Goal: Download file/media

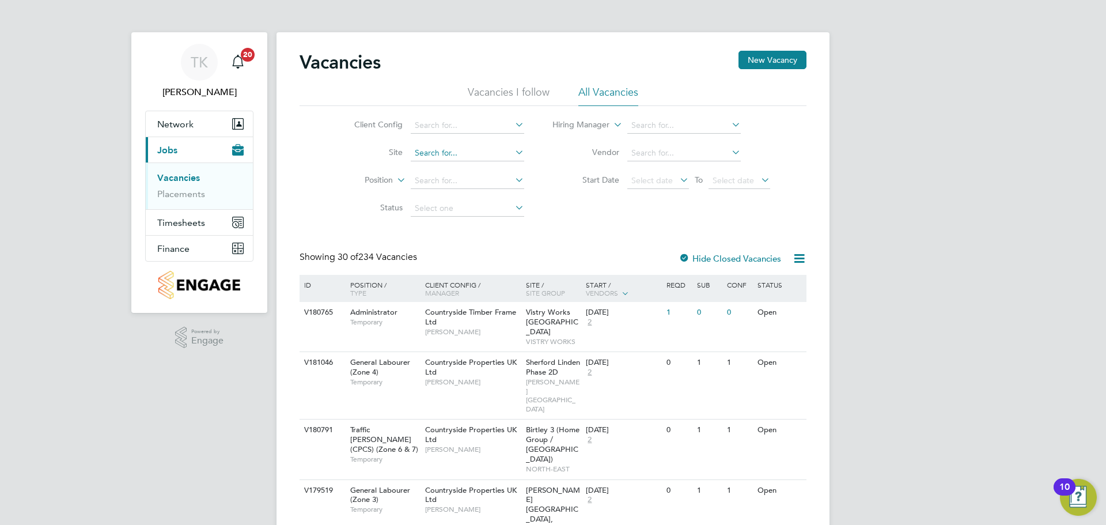
click at [442, 153] on input at bounding box center [467, 153] width 113 height 16
click at [452, 169] on b "Glynswood" at bounding box center [435, 169] width 43 height 10
type input "Glynswood"
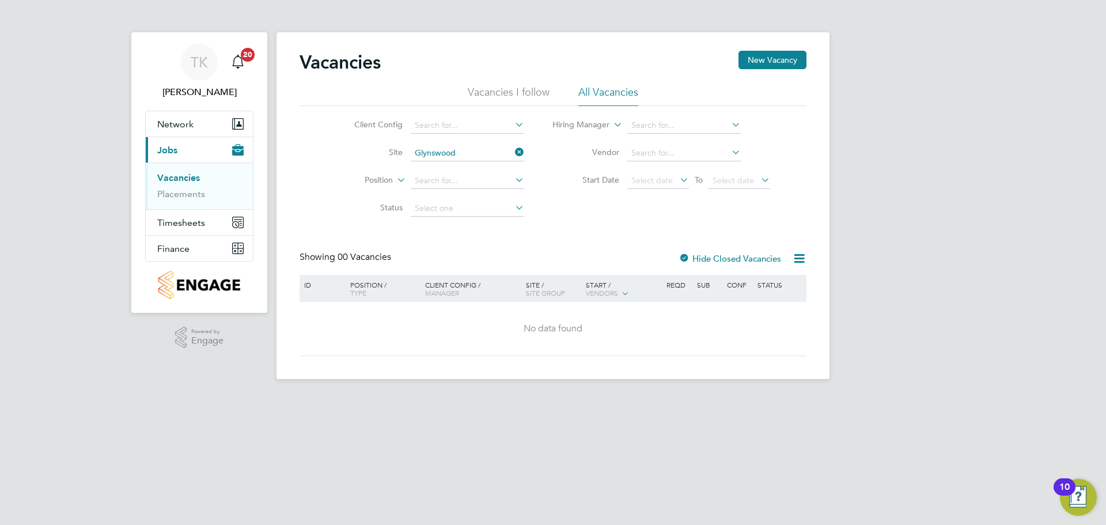
click at [680, 257] on div at bounding box center [685, 259] width 12 height 12
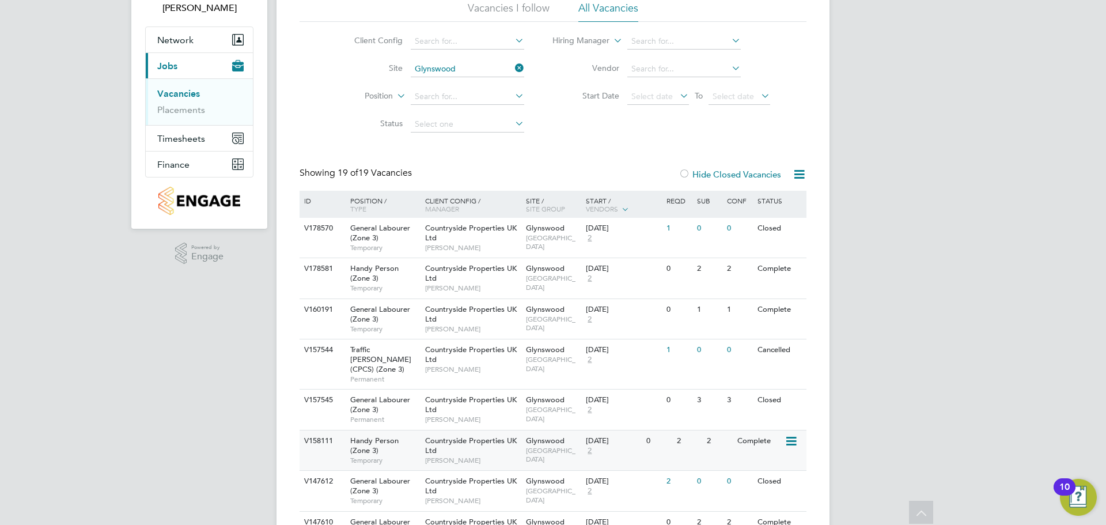
scroll to position [58, 0]
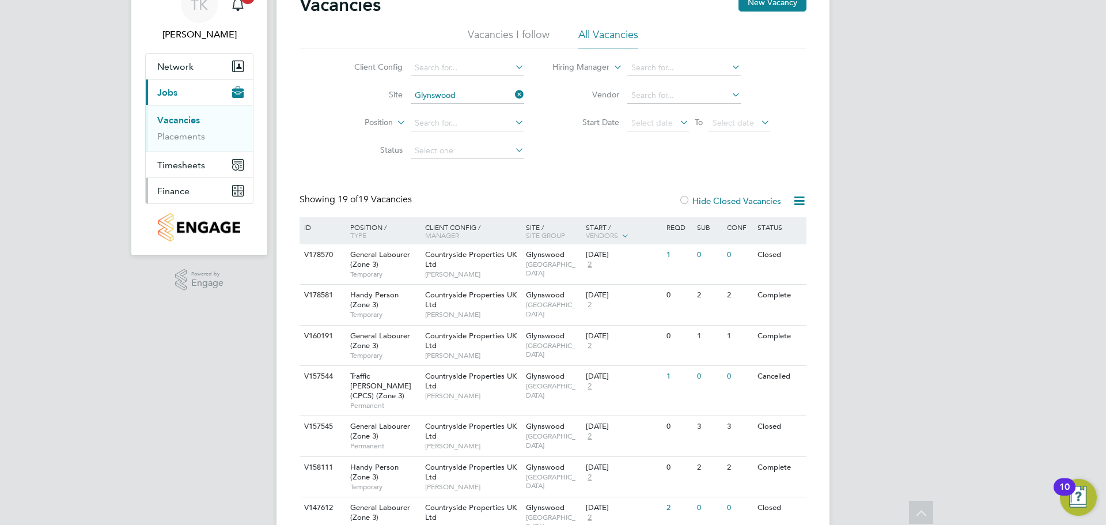
click at [183, 188] on span "Finance" at bounding box center [173, 190] width 32 height 11
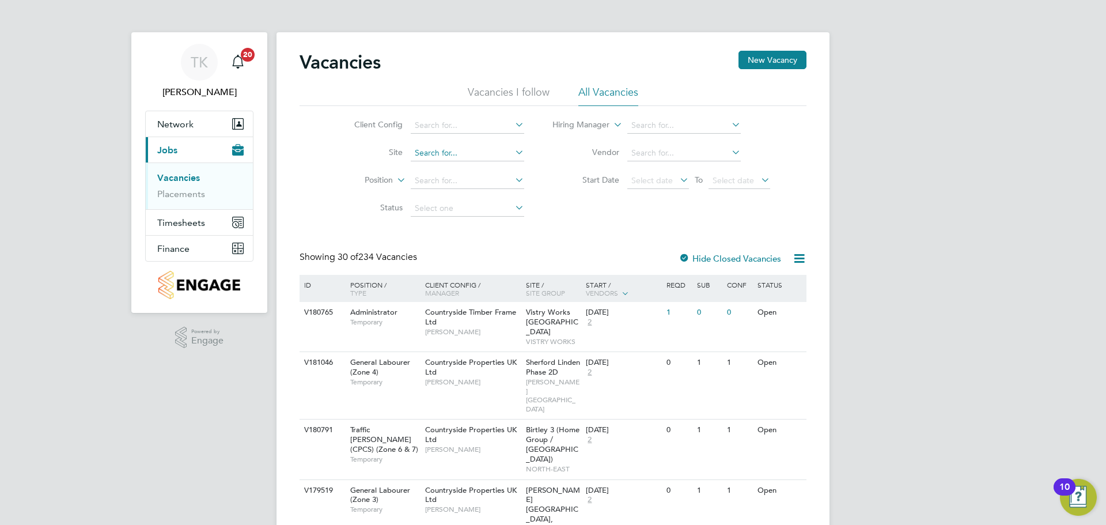
click at [451, 154] on input at bounding box center [467, 153] width 113 height 16
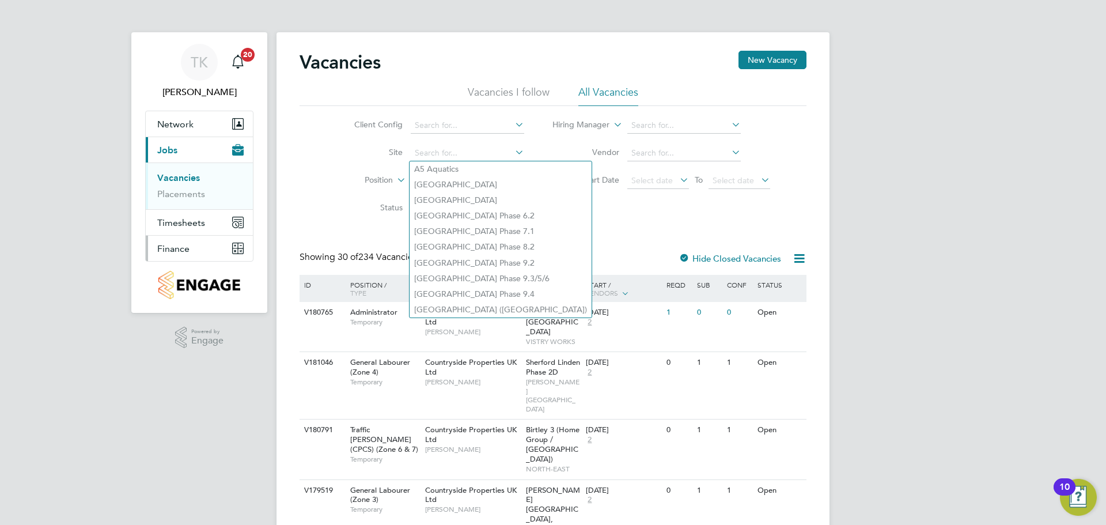
click at [199, 243] on button "Finance" at bounding box center [199, 248] width 107 height 25
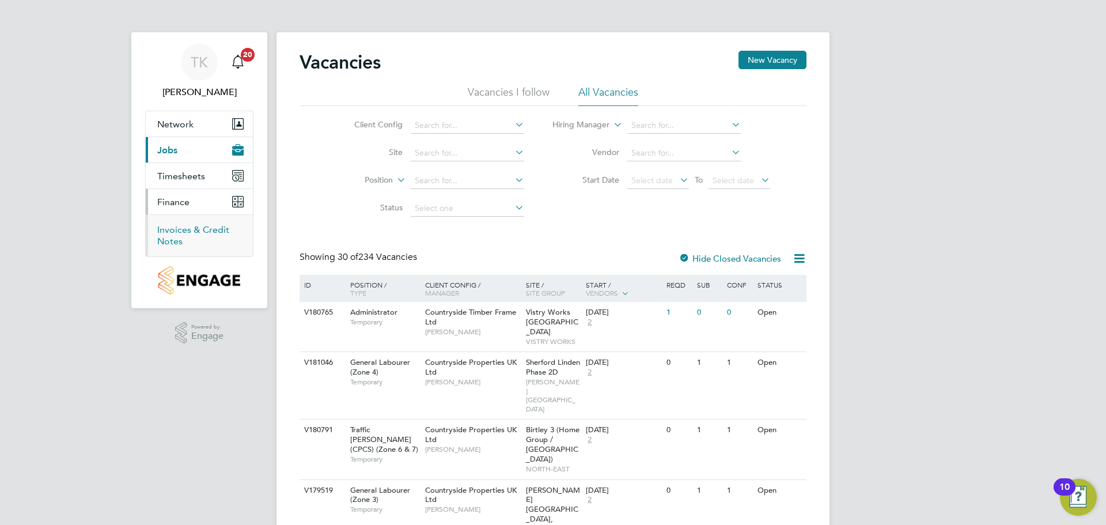
click at [188, 226] on link "Invoices & Credit Notes" at bounding box center [193, 235] width 72 height 22
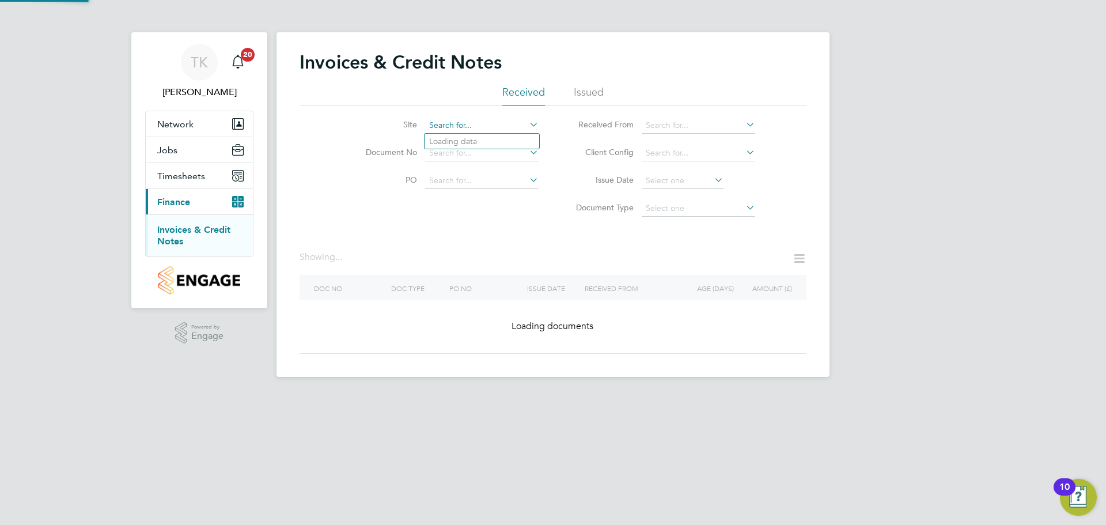
click at [457, 123] on input at bounding box center [481, 126] width 113 height 16
click at [469, 135] on li "Glynswood" at bounding box center [482, 142] width 115 height 16
type input "Glynswood"
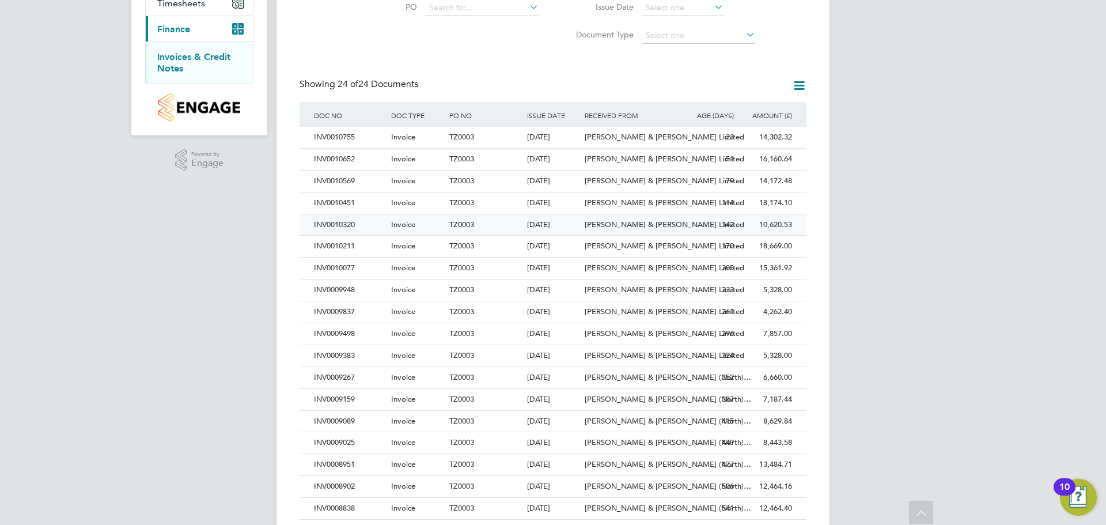
click at [351, 223] on div "INV0010320" at bounding box center [349, 224] width 77 height 21
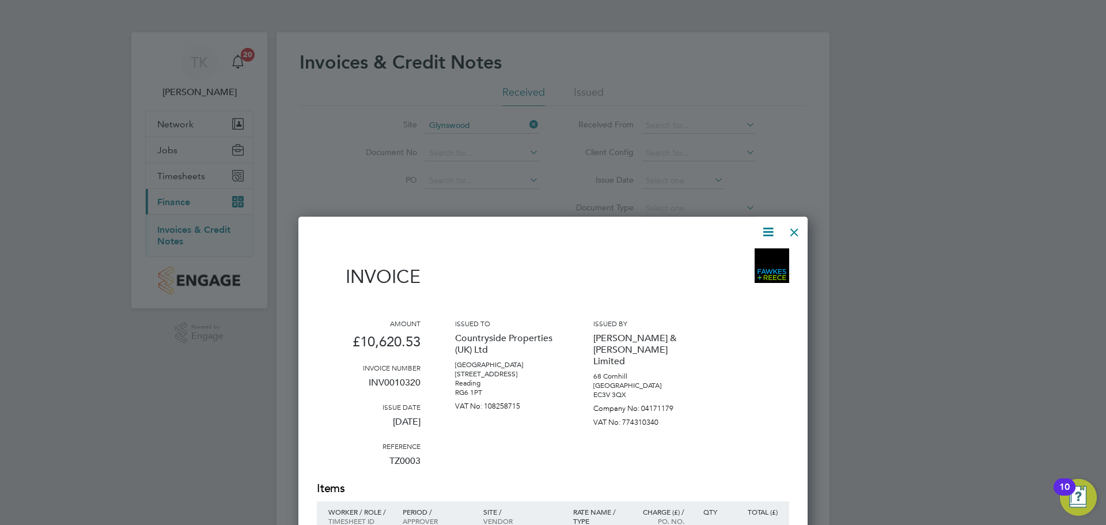
drag, startPoint x: 794, startPoint y: 231, endPoint x: 786, endPoint y: 233, distance: 7.8
click at [794, 231] on div at bounding box center [794, 229] width 21 height 21
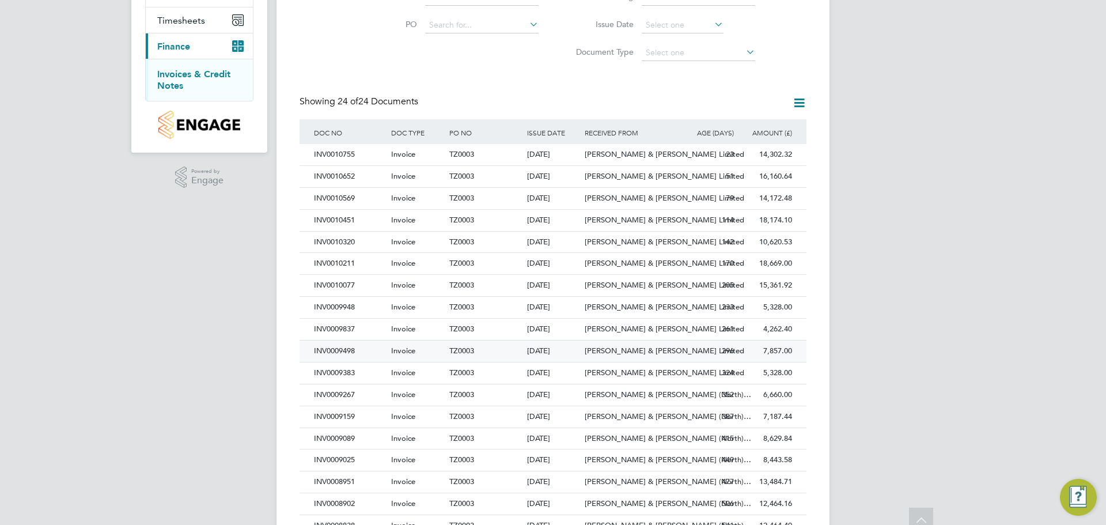
scroll to position [173, 0]
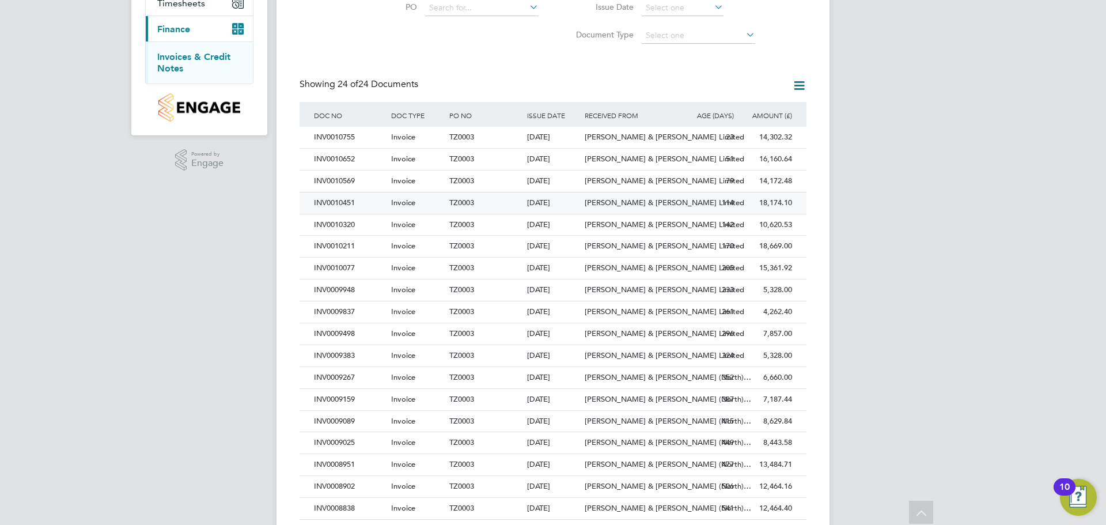
click at [349, 203] on div "INV0010451" at bounding box center [349, 202] width 77 height 21
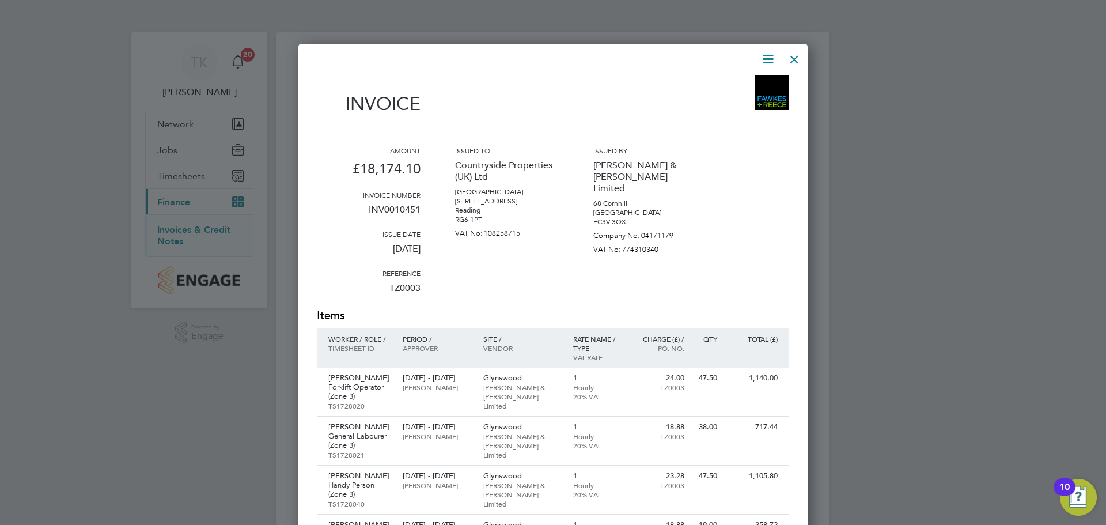
click at [797, 58] on div at bounding box center [794, 56] width 21 height 21
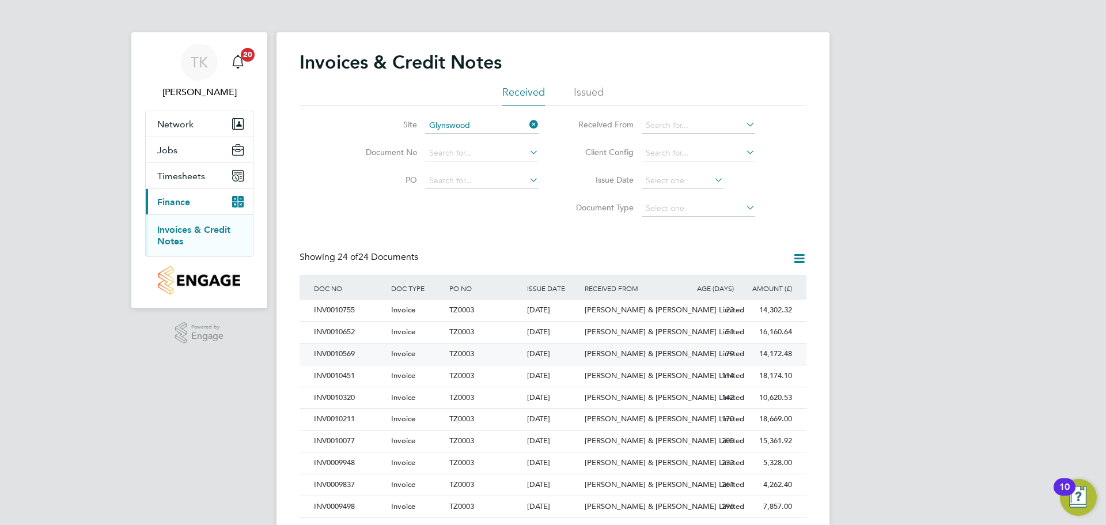
click at [354, 353] on div "INV0010569" at bounding box center [349, 353] width 77 height 21
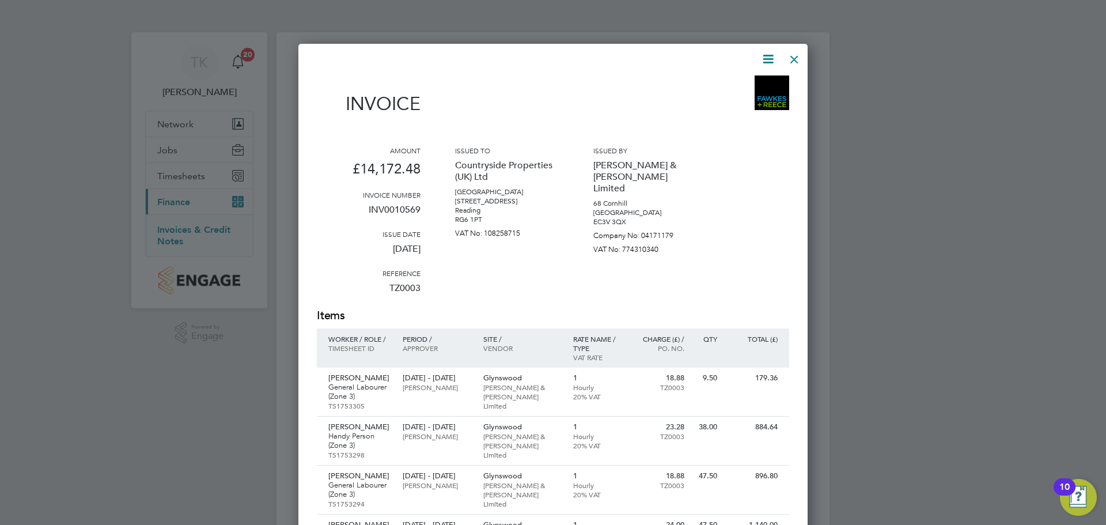
drag, startPoint x: 797, startPoint y: 62, endPoint x: 813, endPoint y: 98, distance: 39.5
click at [797, 62] on div at bounding box center [794, 56] width 21 height 21
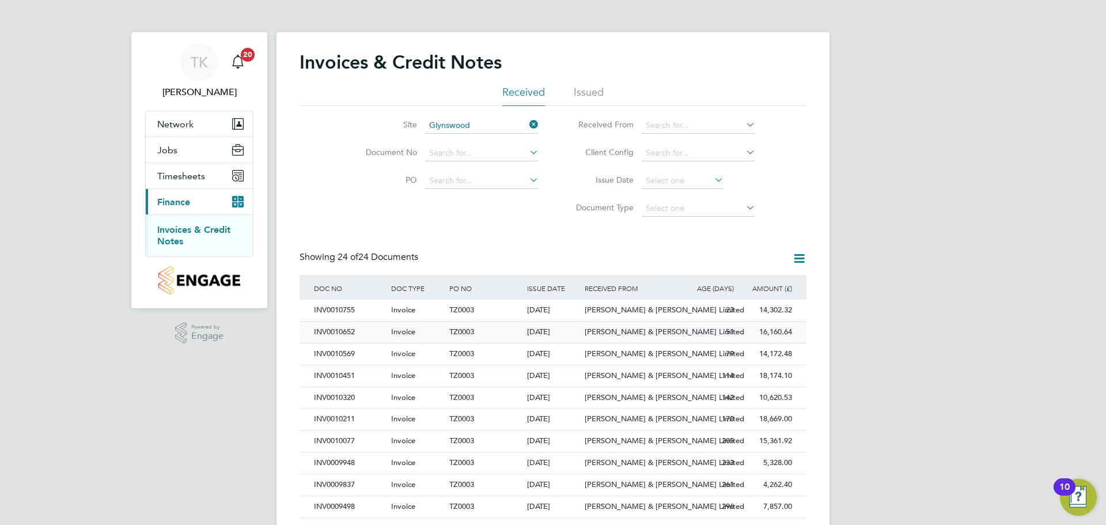
click at [357, 334] on div "INV0010652" at bounding box center [349, 331] width 77 height 21
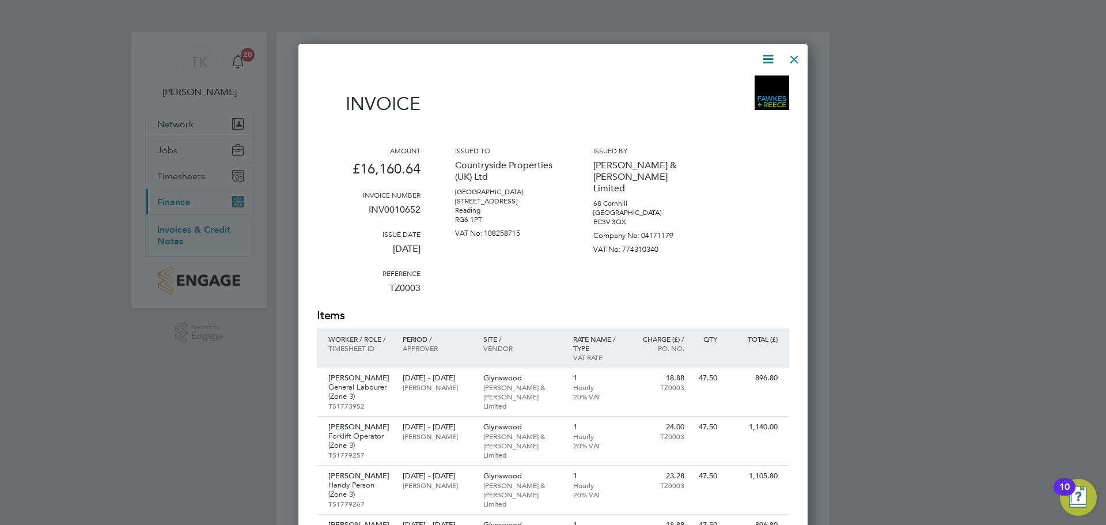
click at [790, 58] on div at bounding box center [794, 56] width 21 height 21
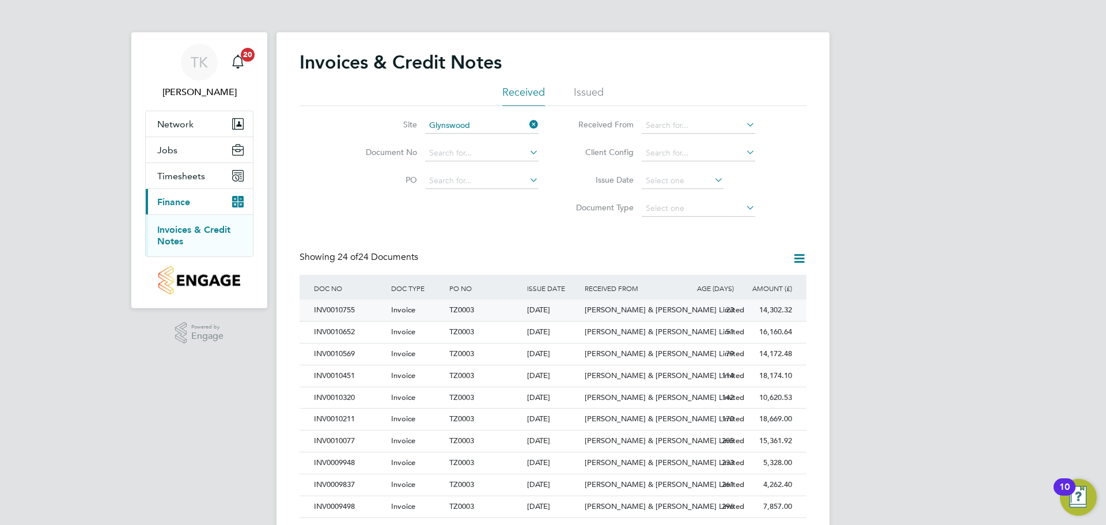
click at [346, 312] on div "INV0010755" at bounding box center [349, 310] width 77 height 21
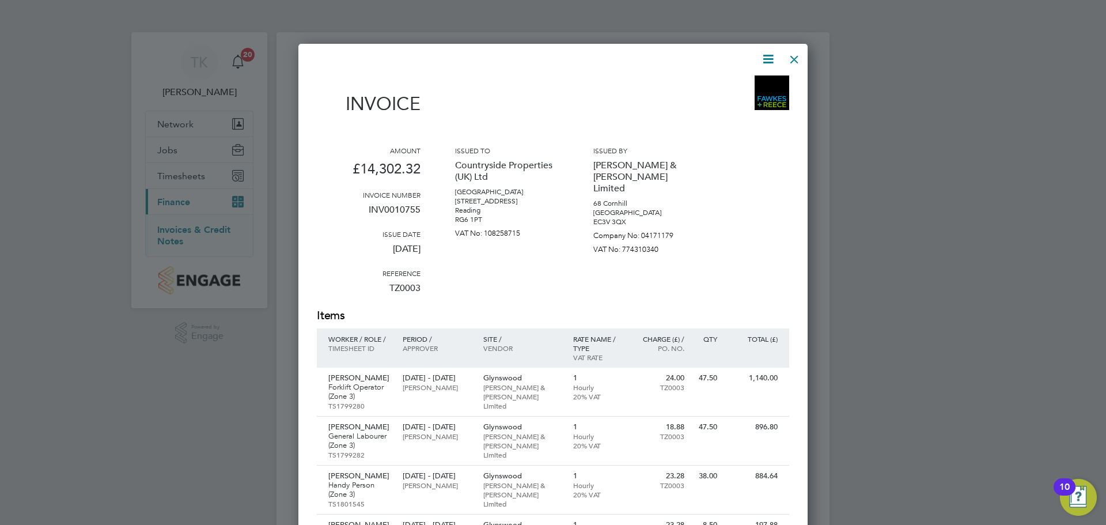
click at [792, 60] on div at bounding box center [794, 56] width 21 height 21
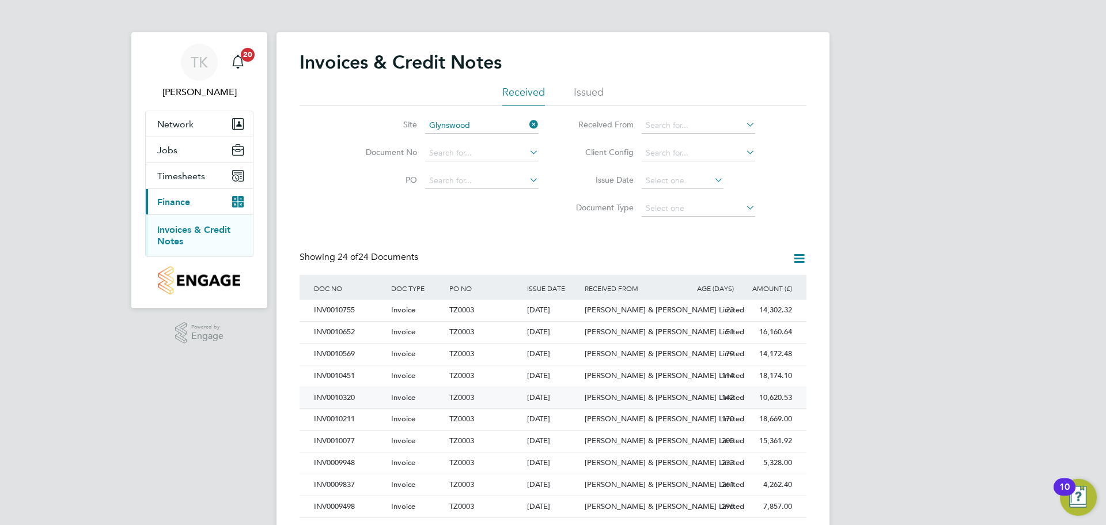
click at [354, 397] on div "INV0010320" at bounding box center [349, 397] width 77 height 21
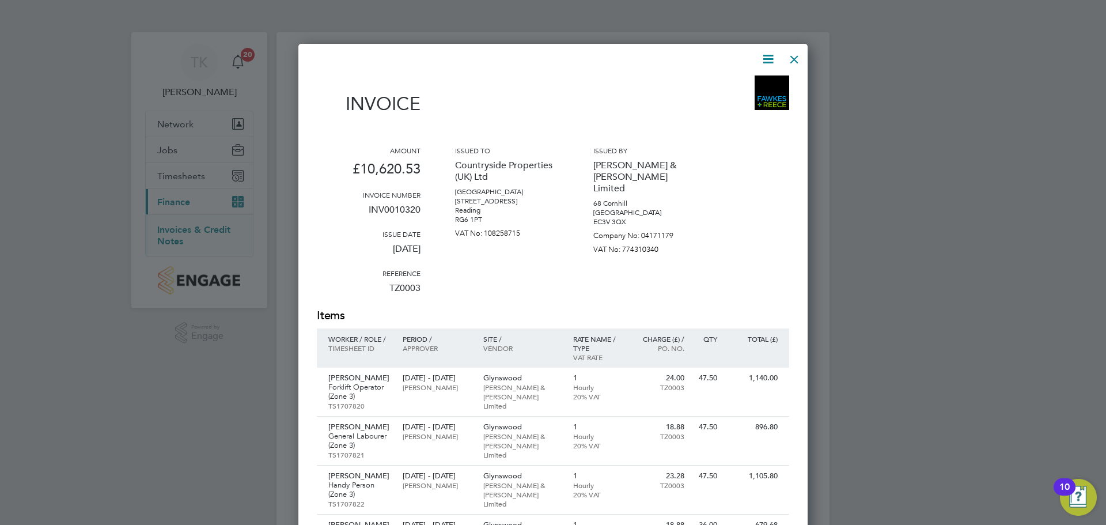
click at [764, 57] on icon at bounding box center [768, 59] width 14 height 14
click at [723, 92] on li "Download Invoice" at bounding box center [733, 86] width 79 height 16
click at [793, 60] on div at bounding box center [794, 56] width 21 height 21
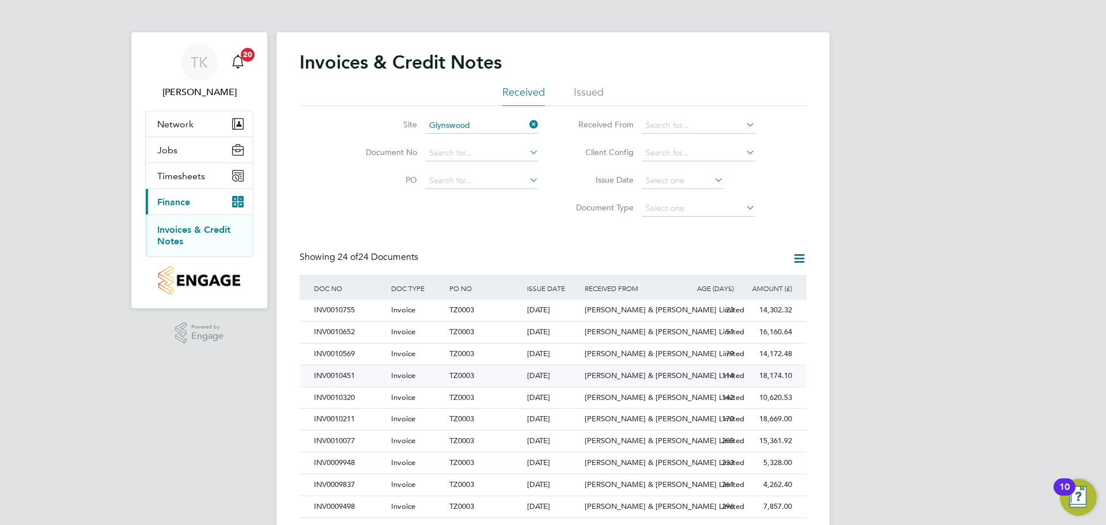
click at [342, 373] on div "INV0010451" at bounding box center [349, 375] width 77 height 21
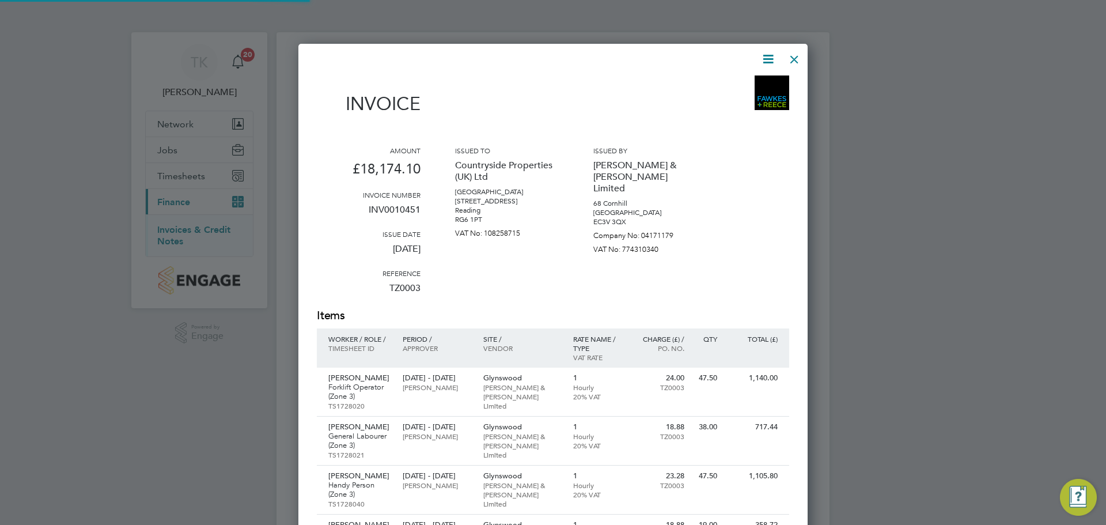
scroll to position [1445, 510]
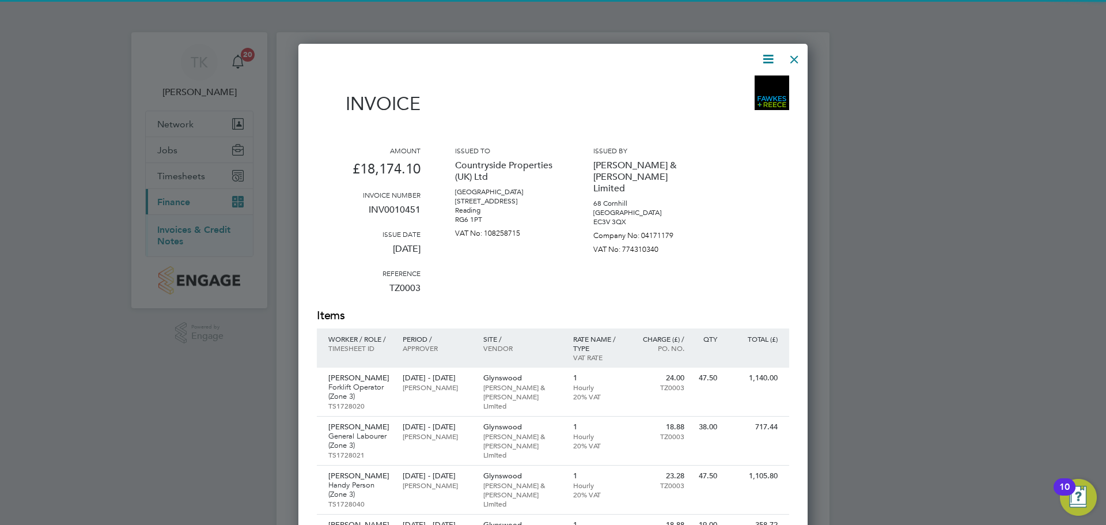
click at [771, 58] on icon at bounding box center [768, 59] width 14 height 14
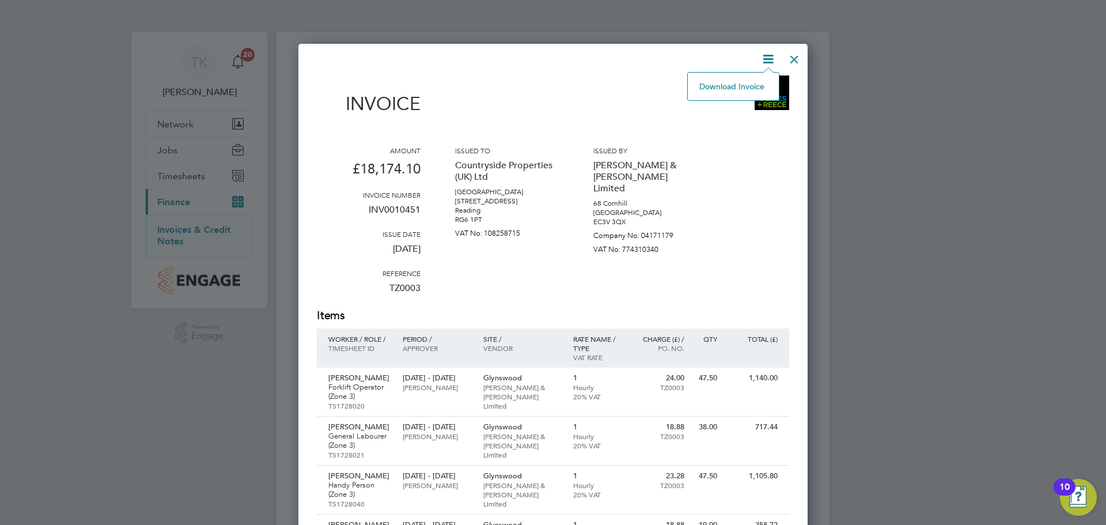
click at [733, 81] on li "Download Invoice" at bounding box center [733, 86] width 79 height 16
click at [794, 59] on div at bounding box center [794, 56] width 21 height 21
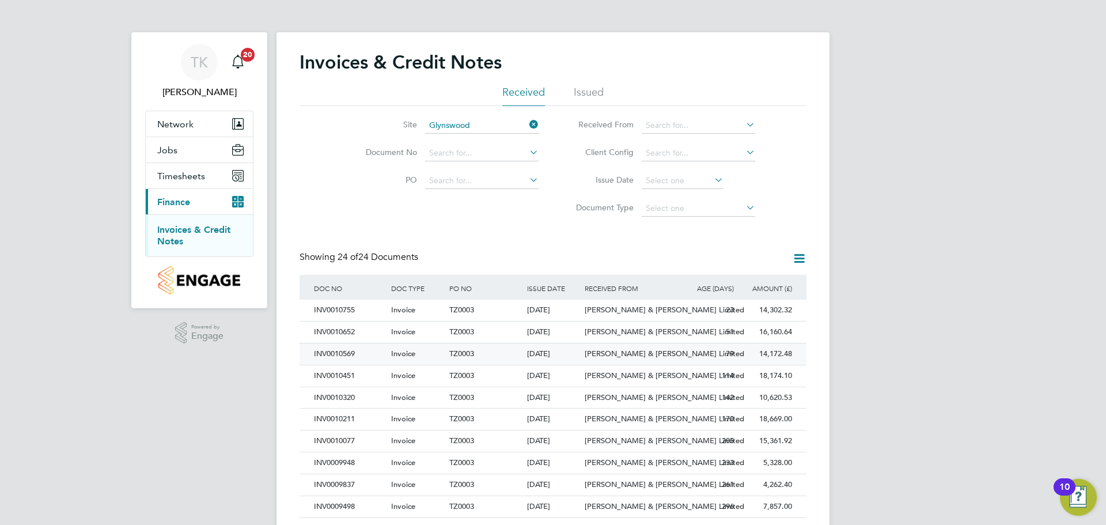
click at [346, 360] on div "INV0010569" at bounding box center [349, 353] width 77 height 21
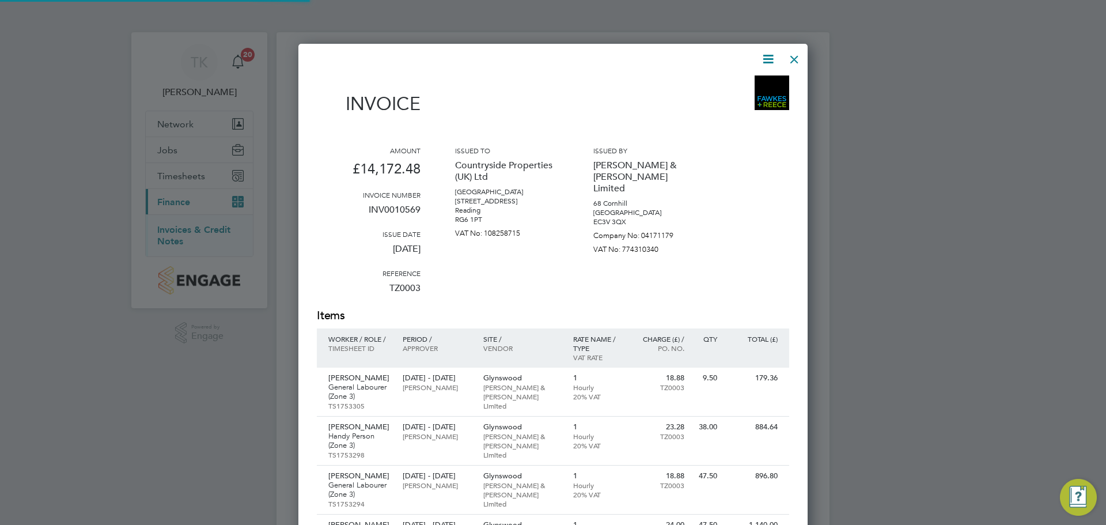
scroll to position [1200, 510]
click at [764, 63] on icon at bounding box center [768, 59] width 14 height 14
click at [748, 85] on li "Download Invoice" at bounding box center [733, 86] width 79 height 16
click at [797, 59] on div at bounding box center [794, 56] width 21 height 21
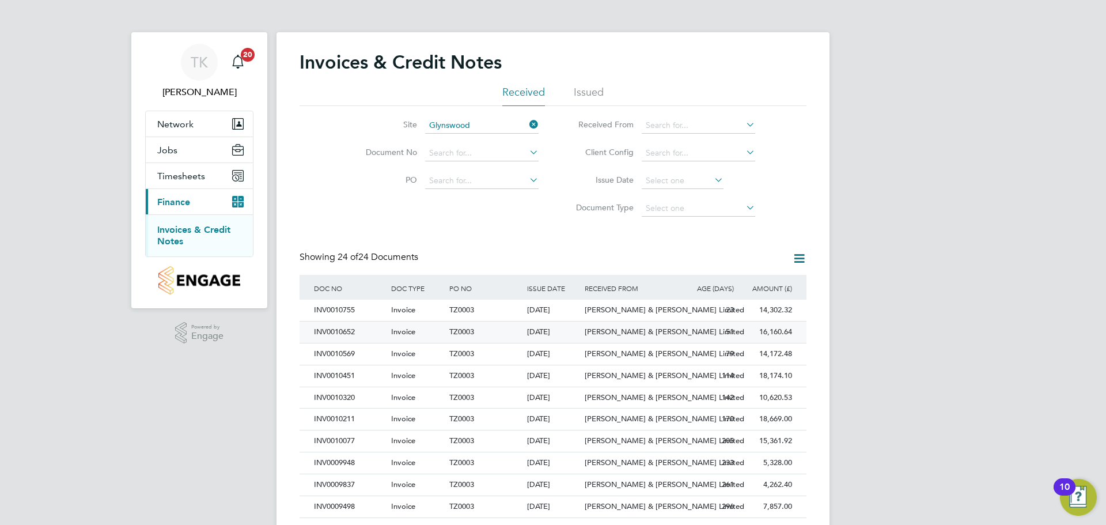
click at [368, 335] on div "INV0010652" at bounding box center [349, 331] width 77 height 21
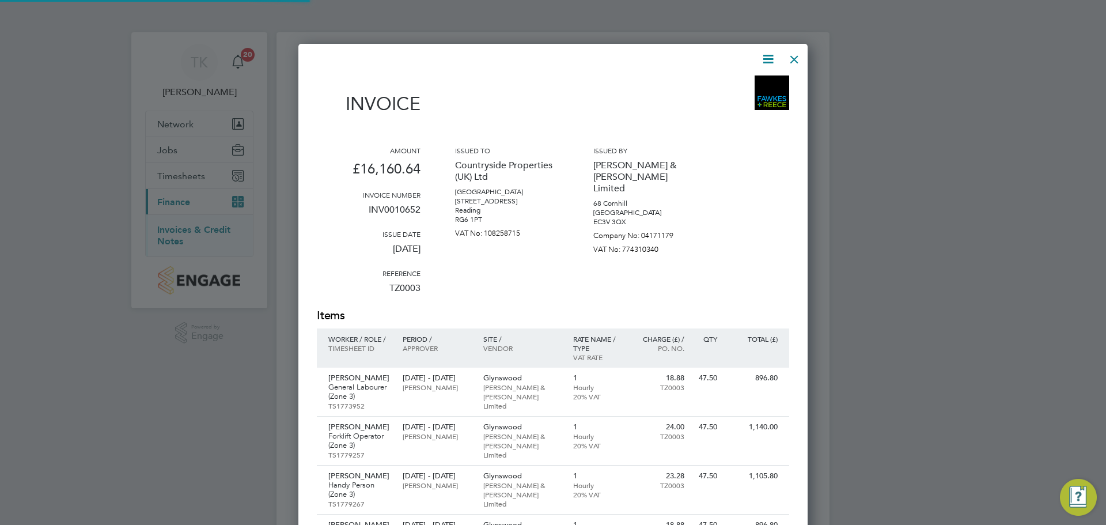
scroll to position [1200, 510]
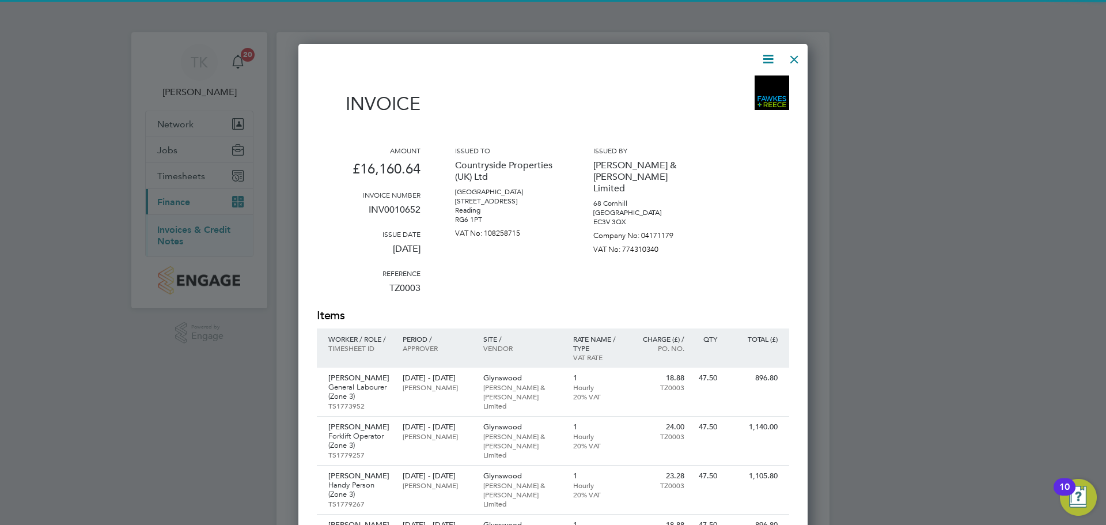
click at [761, 62] on icon at bounding box center [768, 59] width 14 height 14
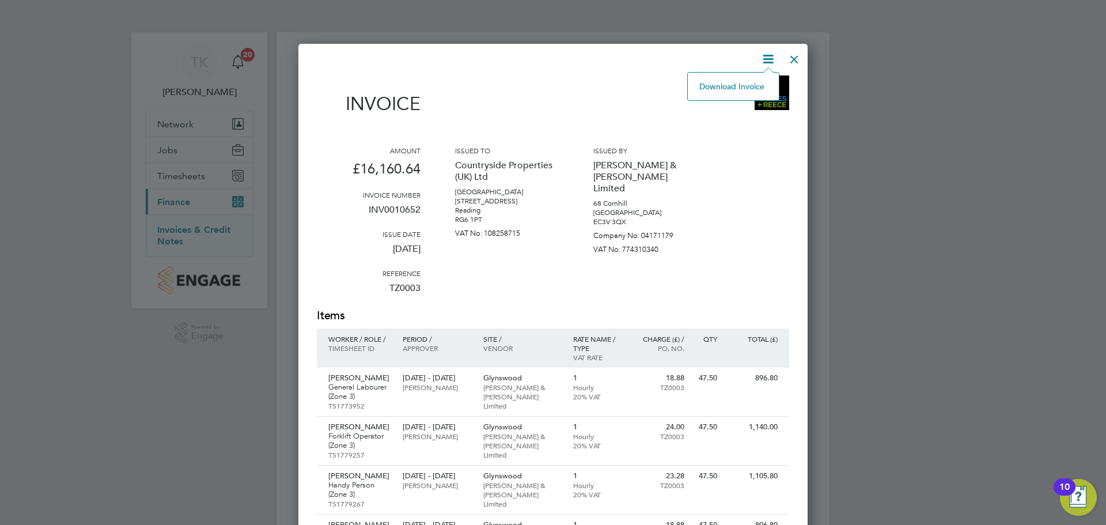
click at [724, 89] on li "Download Invoice" at bounding box center [733, 86] width 79 height 16
click at [797, 59] on div at bounding box center [794, 56] width 21 height 21
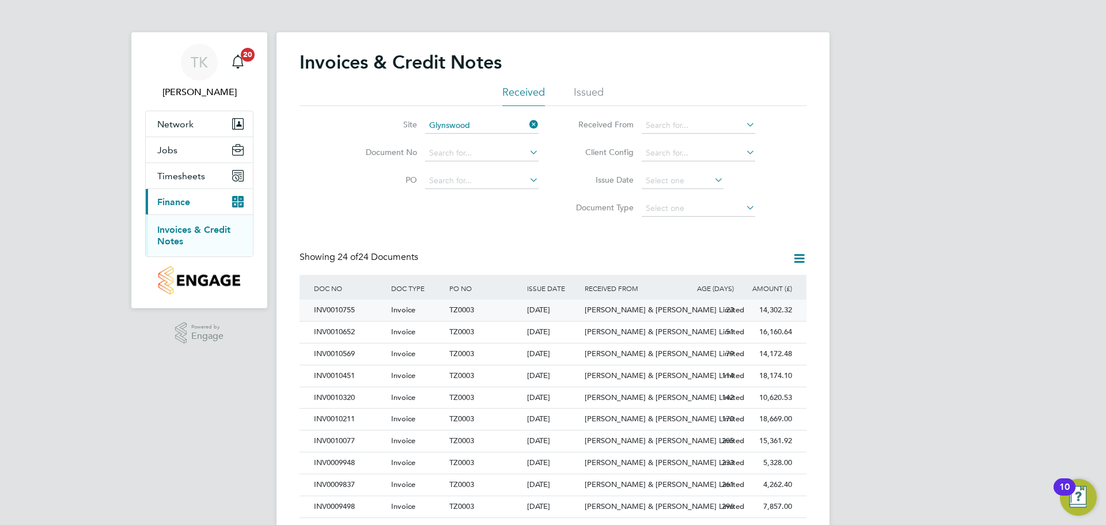
click at [358, 308] on div "INV0010755" at bounding box center [349, 310] width 77 height 21
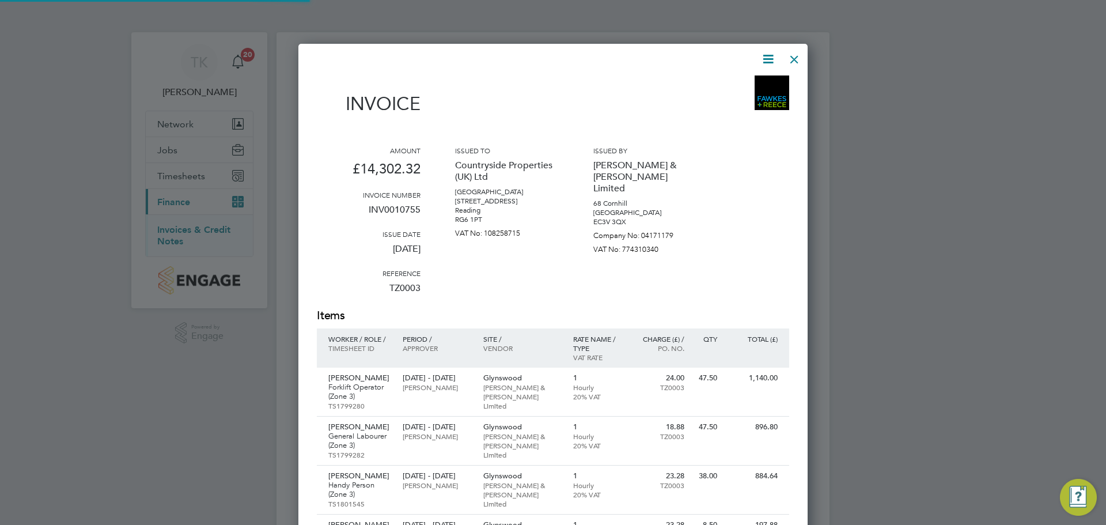
scroll to position [1249, 510]
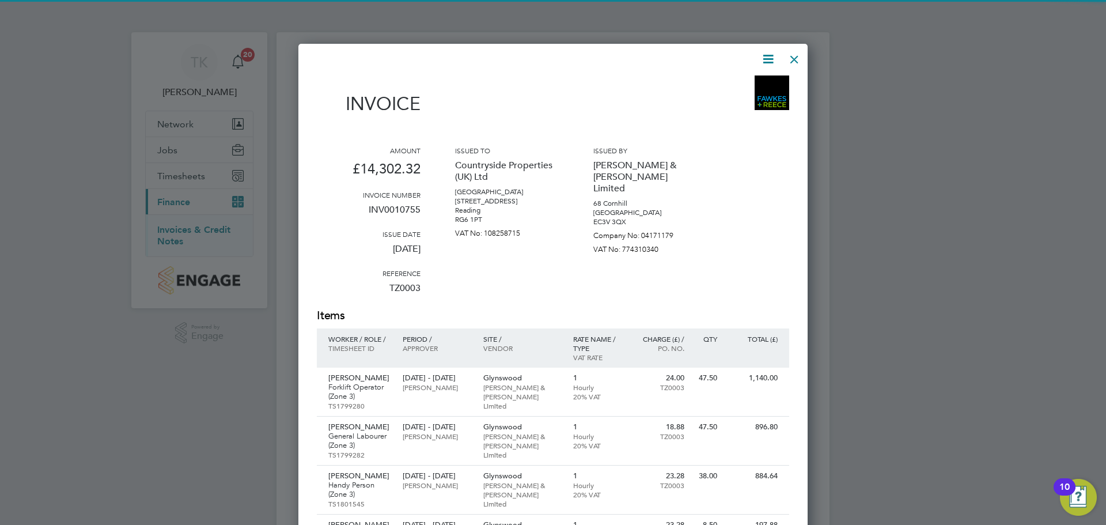
click at [763, 58] on icon at bounding box center [768, 59] width 14 height 14
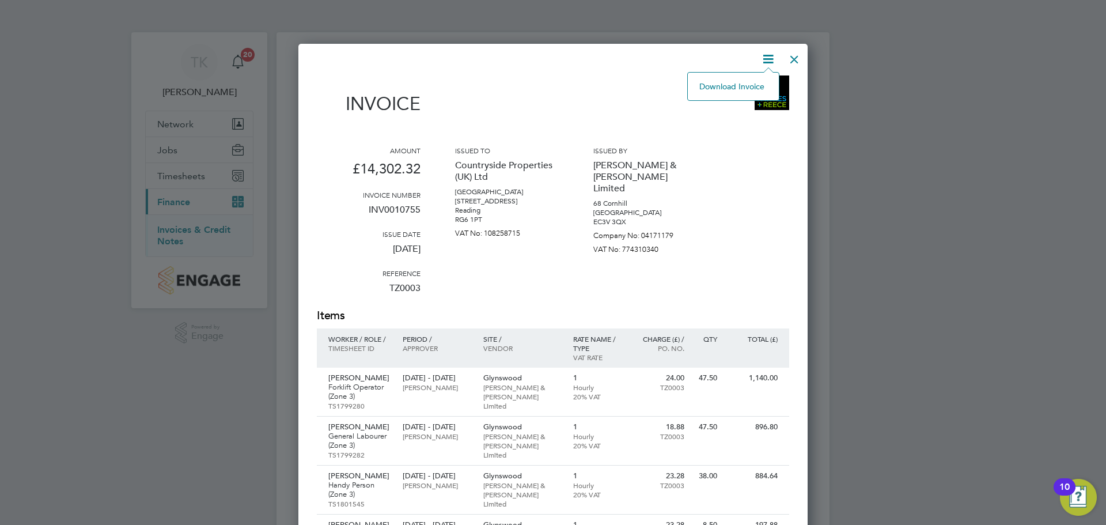
click at [750, 90] on li "Download Invoice" at bounding box center [733, 86] width 79 height 16
